Goal: Book appointment/travel/reservation

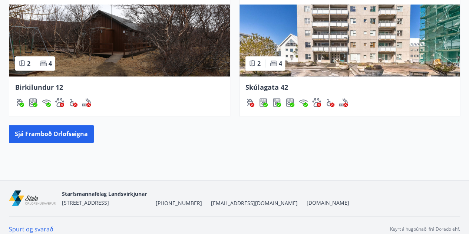
scroll to position [469, 0]
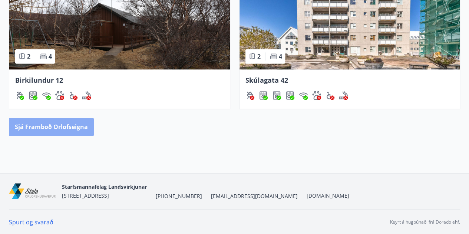
click at [65, 122] on button "Sjá framboð orlofseigna" at bounding box center [51, 127] width 85 height 18
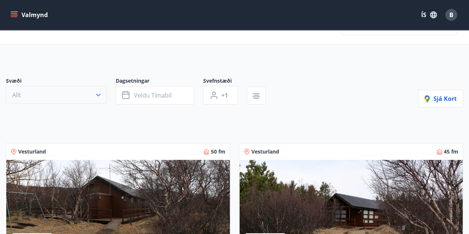
scroll to position [37, 0]
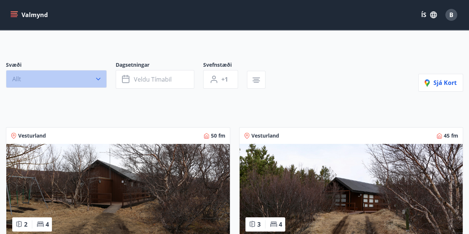
click at [96, 80] on icon "button" at bounding box center [97, 78] width 7 height 7
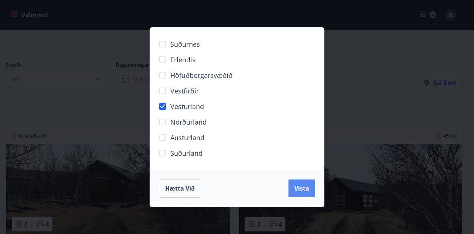
click at [297, 191] on button "Vista" at bounding box center [302, 188] width 27 height 18
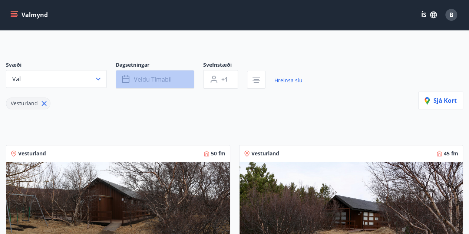
click at [151, 82] on span "Veldu tímabil" at bounding box center [153, 79] width 38 height 8
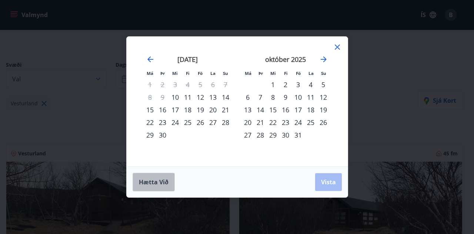
click at [159, 180] on span "Hætta við" at bounding box center [154, 182] width 30 height 8
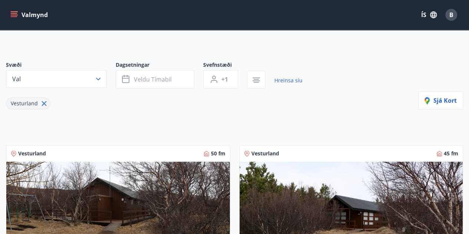
click at [159, 180] on img at bounding box center [117, 207] width 223 height 93
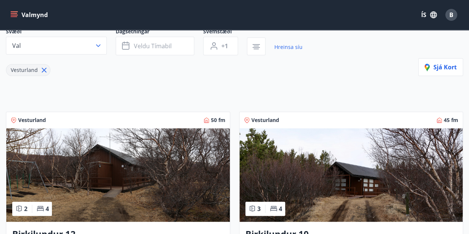
scroll to position [72, 0]
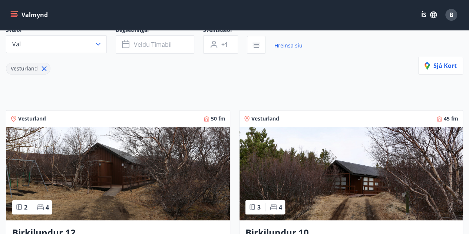
click at [150, 152] on img at bounding box center [117, 173] width 223 height 93
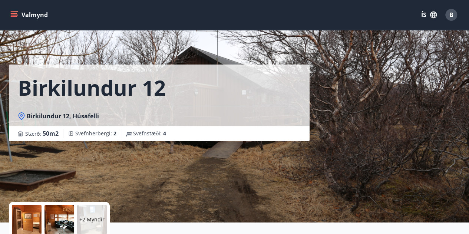
click at [16, 14] on icon "menu" at bounding box center [13, 14] width 7 height 7
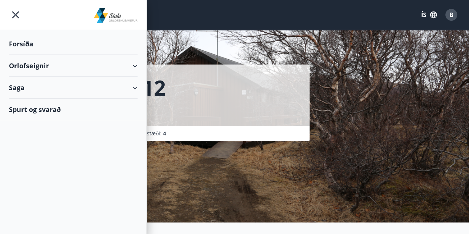
click at [132, 67] on div "Orlofseignir" at bounding box center [73, 66] width 129 height 22
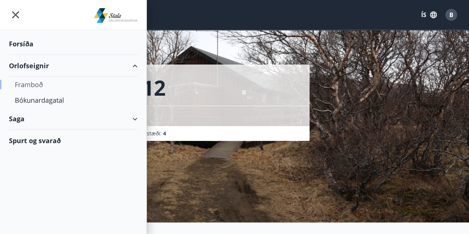
click at [36, 86] on div "Framboð" at bounding box center [73, 85] width 117 height 16
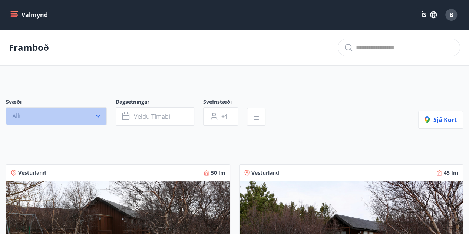
click at [98, 119] on icon "button" at bounding box center [97, 115] width 7 height 7
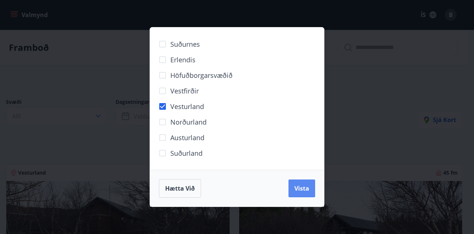
click at [290, 187] on button "Vista" at bounding box center [302, 188] width 27 height 18
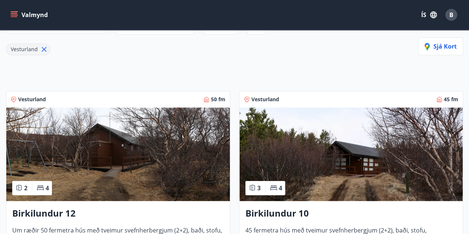
scroll to position [94, 0]
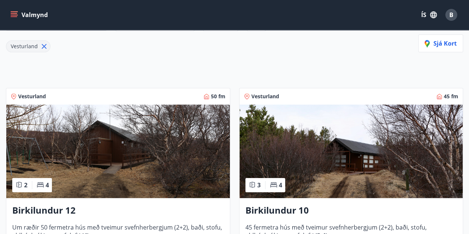
click at [342, 160] on img at bounding box center [350, 150] width 223 height 93
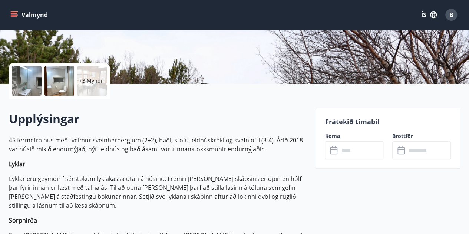
scroll to position [163, 0]
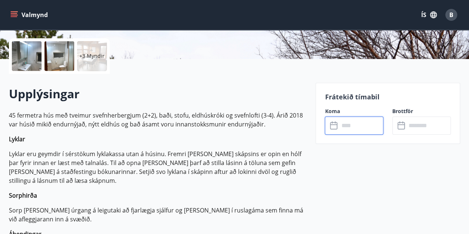
click at [355, 125] on input "text" at bounding box center [361, 125] width 44 height 18
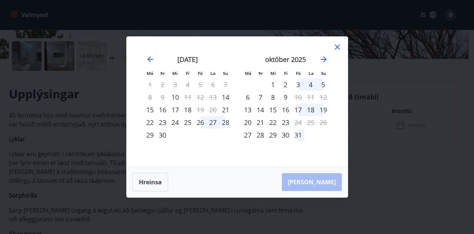
click at [337, 50] on icon at bounding box center [337, 47] width 9 height 9
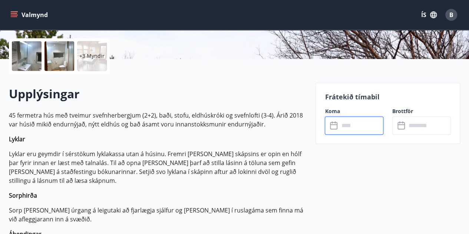
click at [362, 121] on input "text" at bounding box center [361, 125] width 44 height 18
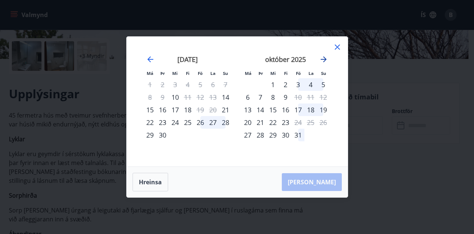
click at [324, 59] on icon "Move forward to switch to the next month." at bounding box center [324, 59] width 6 height 6
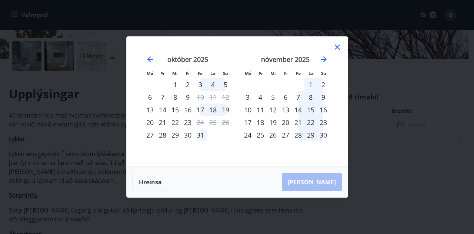
click at [317, 58] on div "nóvember 2025" at bounding box center [285, 62] width 88 height 33
click at [319, 58] on icon "Move forward to switch to the next month." at bounding box center [323, 59] width 9 height 9
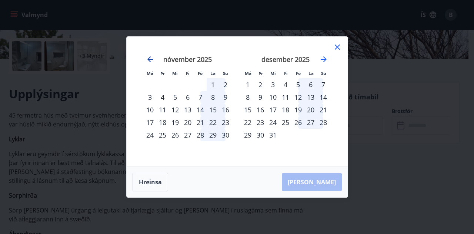
click at [150, 57] on icon "Move backward to switch to the previous month." at bounding box center [150, 59] width 6 height 6
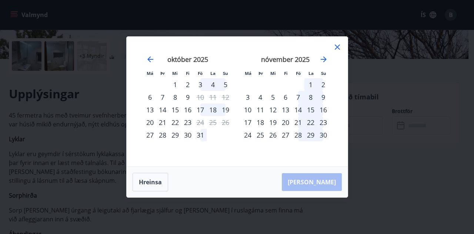
click at [199, 134] on div "31" at bounding box center [200, 135] width 13 height 13
click at [299, 98] on div "7" at bounding box center [298, 97] width 13 height 13
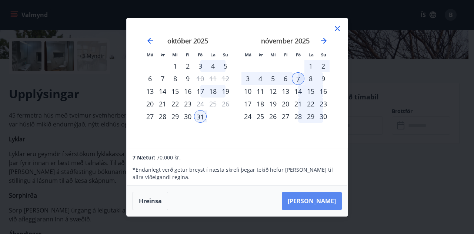
click at [319, 198] on button "[PERSON_NAME]" at bounding box center [312, 201] width 60 height 18
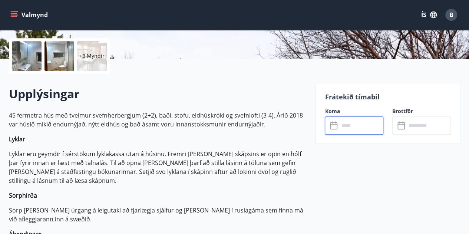
type input "******"
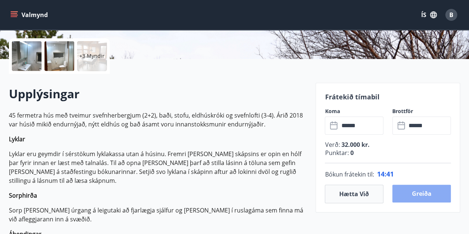
click at [405, 189] on button "Greiða" at bounding box center [421, 193] width 59 height 18
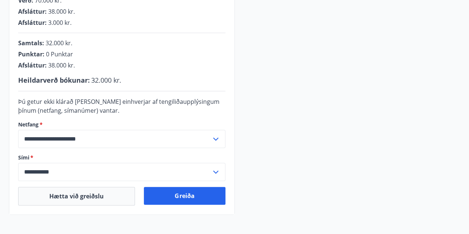
scroll to position [199, 0]
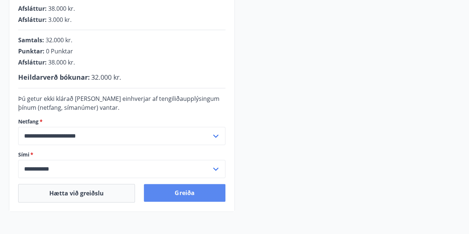
click at [188, 189] on button "Greiða" at bounding box center [184, 193] width 81 height 18
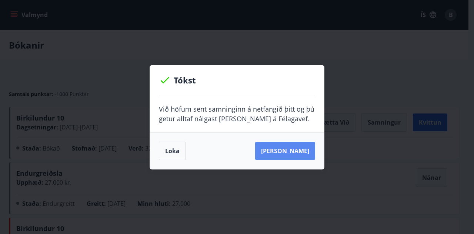
click at [280, 150] on button "[PERSON_NAME]" at bounding box center [285, 151] width 60 height 18
click at [178, 147] on button "Loka" at bounding box center [172, 150] width 27 height 19
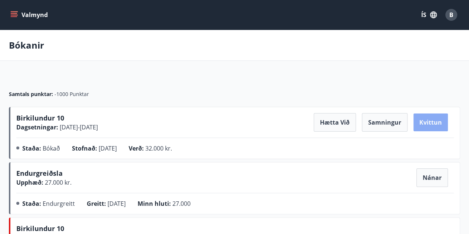
click at [436, 118] on button "Kvittun" at bounding box center [430, 122] width 34 height 18
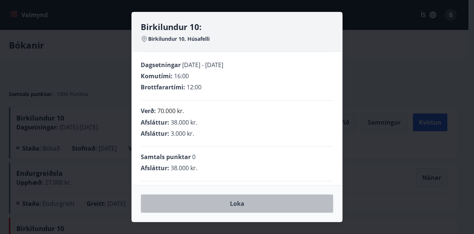
click at [281, 204] on button "Loka" at bounding box center [237, 203] width 193 height 19
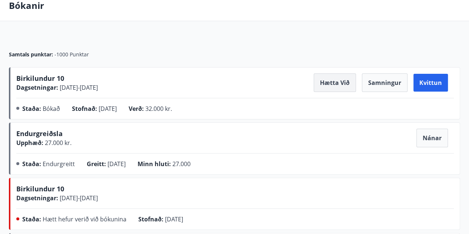
scroll to position [40, 0]
click at [385, 78] on button "Samningur" at bounding box center [384, 82] width 46 height 19
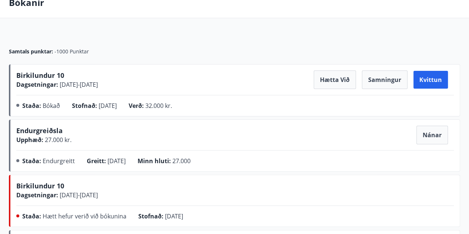
click at [382, 68] on div "Birkilundur 10 Dagsetningar : [DATE] - [DATE] Hætta við Samningur Kvittun Staða…" at bounding box center [234, 90] width 451 height 52
